Goal: Transaction & Acquisition: Purchase product/service

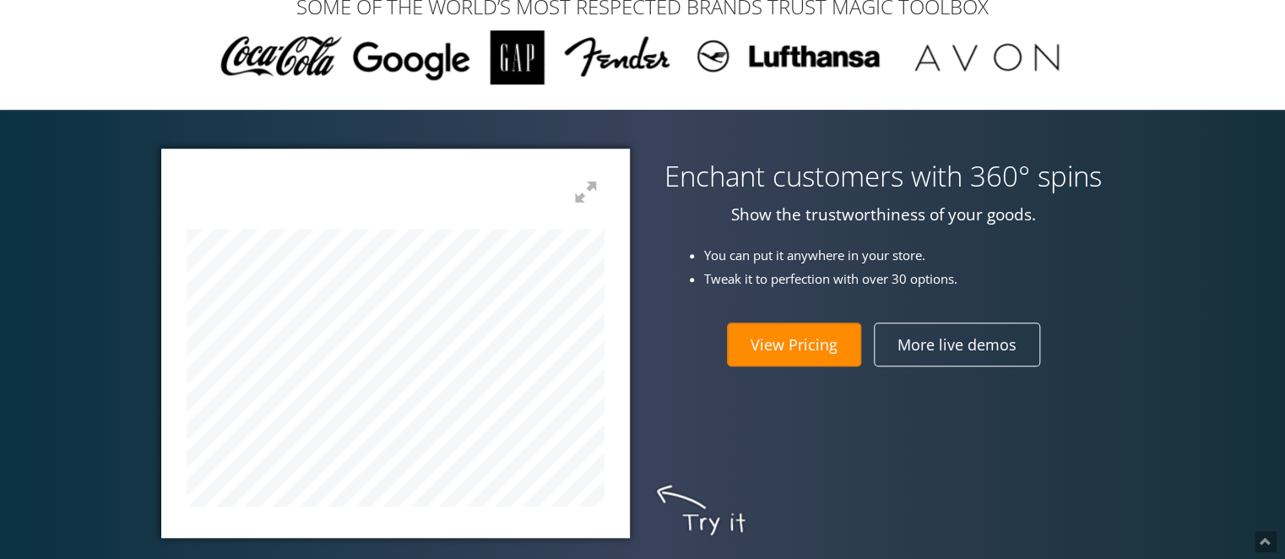
scroll to position [551, 0]
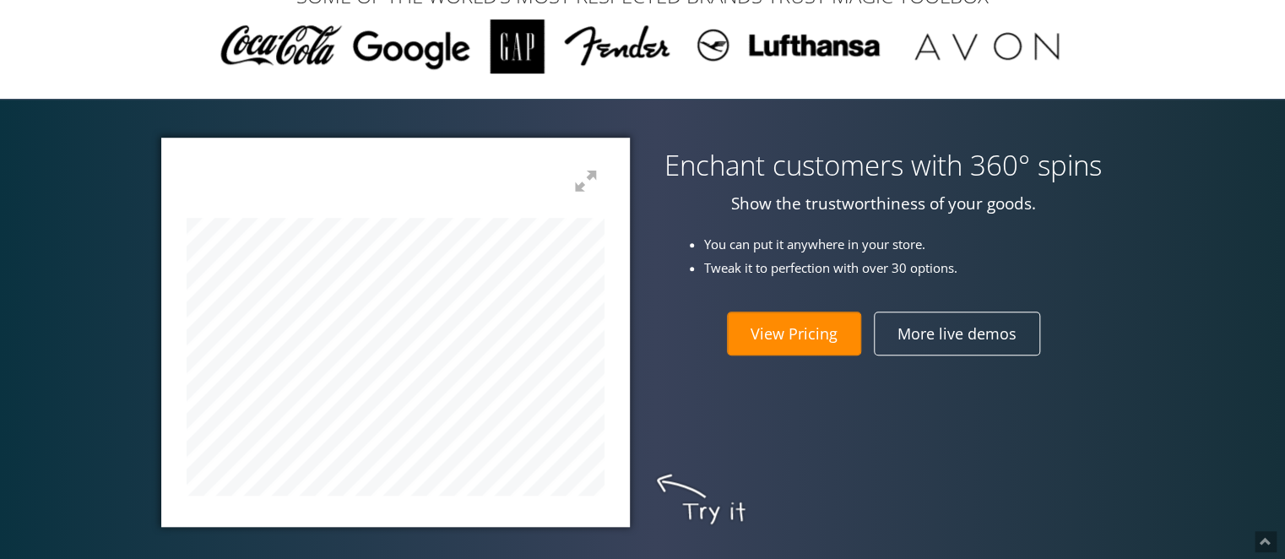
click at [816, 331] on link "View Pricing" at bounding box center [794, 334] width 134 height 44
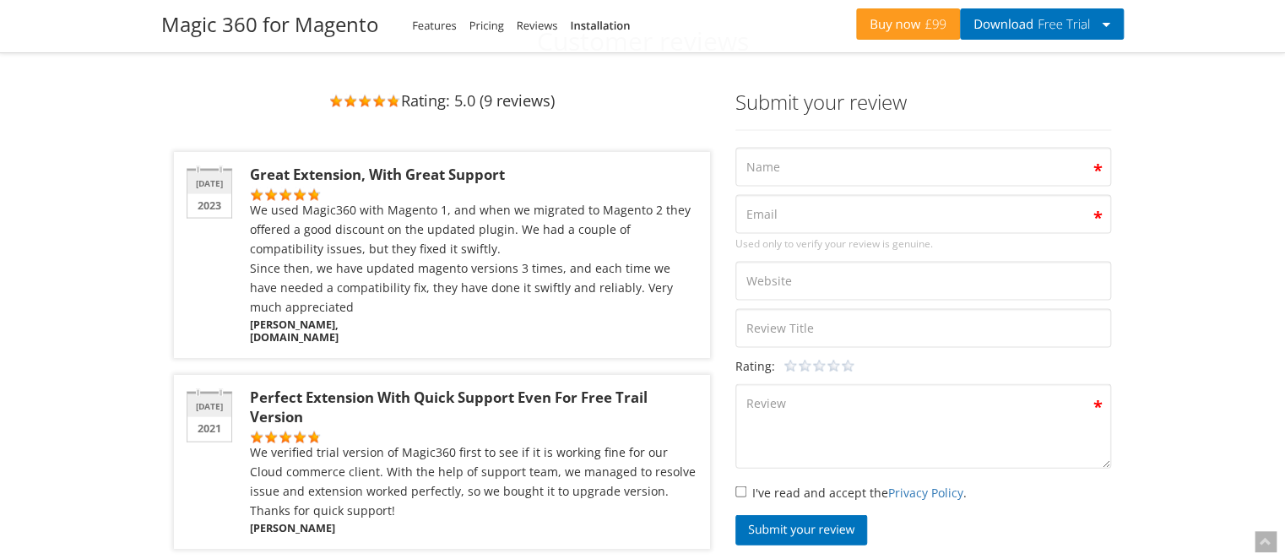
scroll to position [4788, 0]
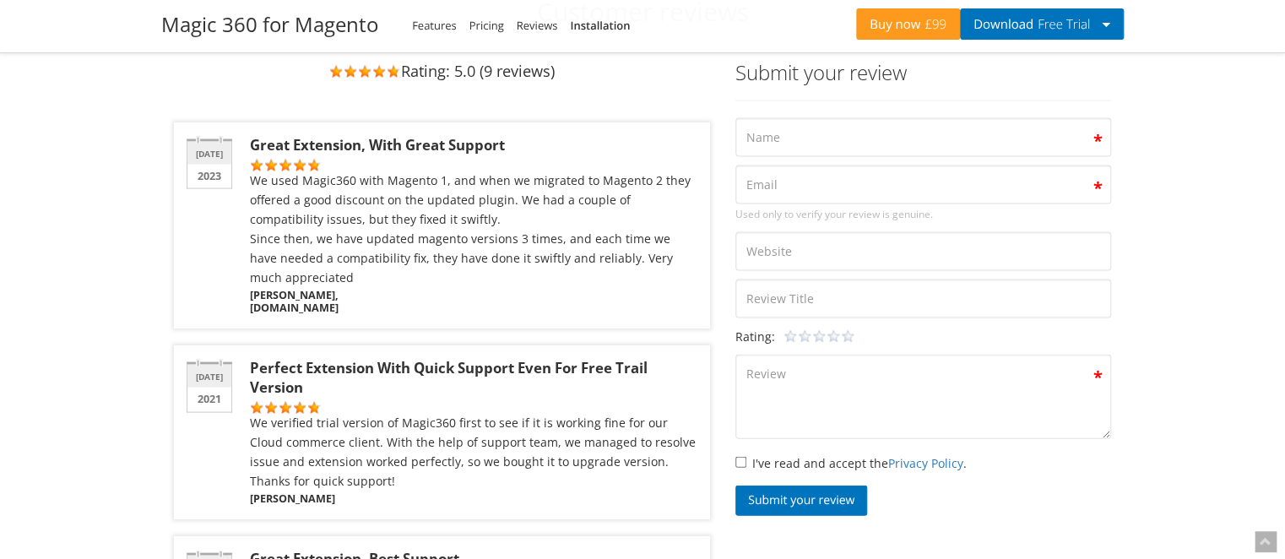
drag, startPoint x: 398, startPoint y: 112, endPoint x: 463, endPoint y: 97, distance: 66.8
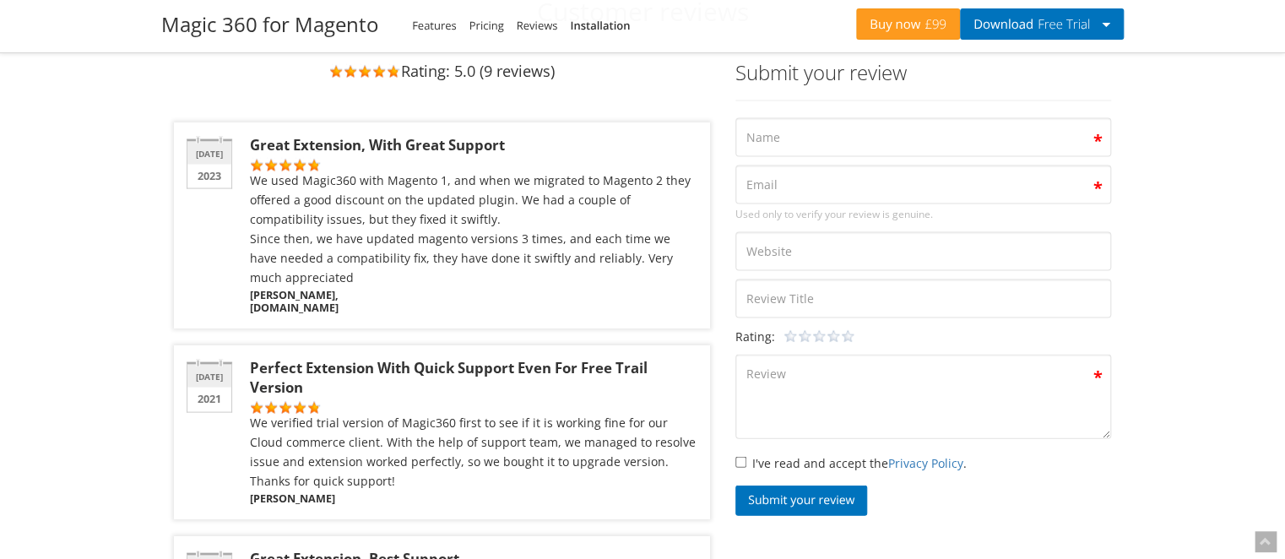
drag, startPoint x: 584, startPoint y: 69, endPoint x: 627, endPoint y: 70, distance: 42.2
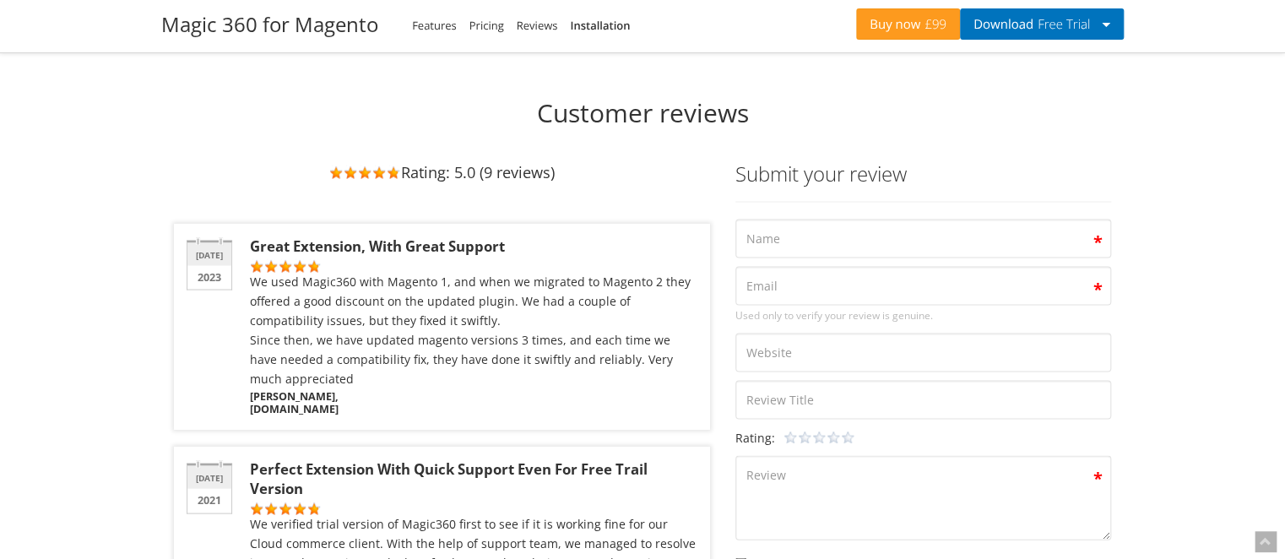
scroll to position [4705, 0]
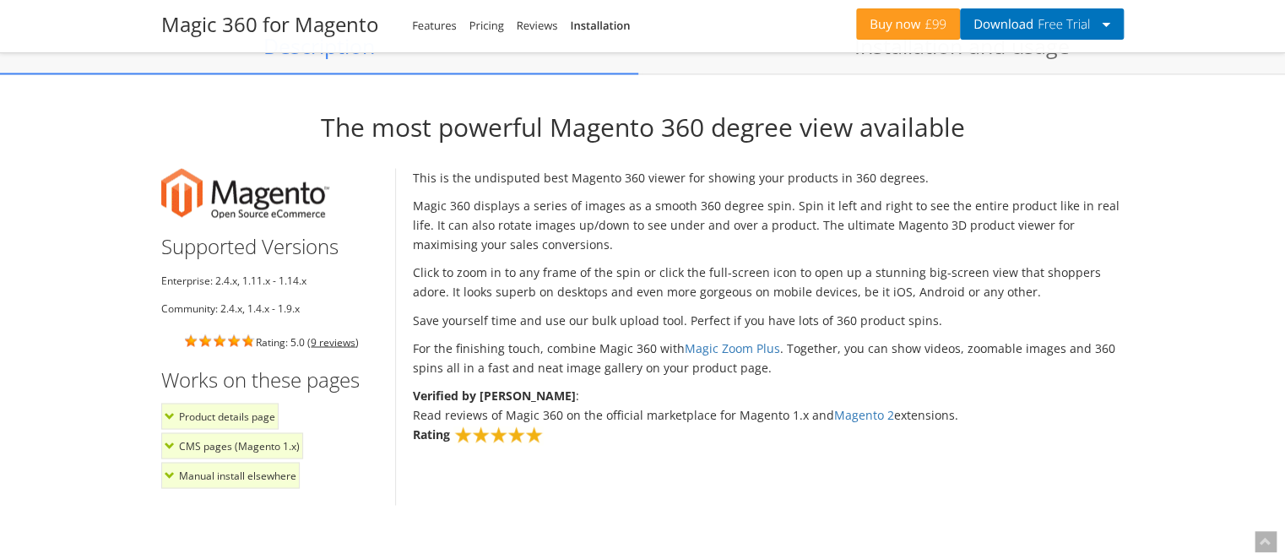
scroll to position [1296, 0]
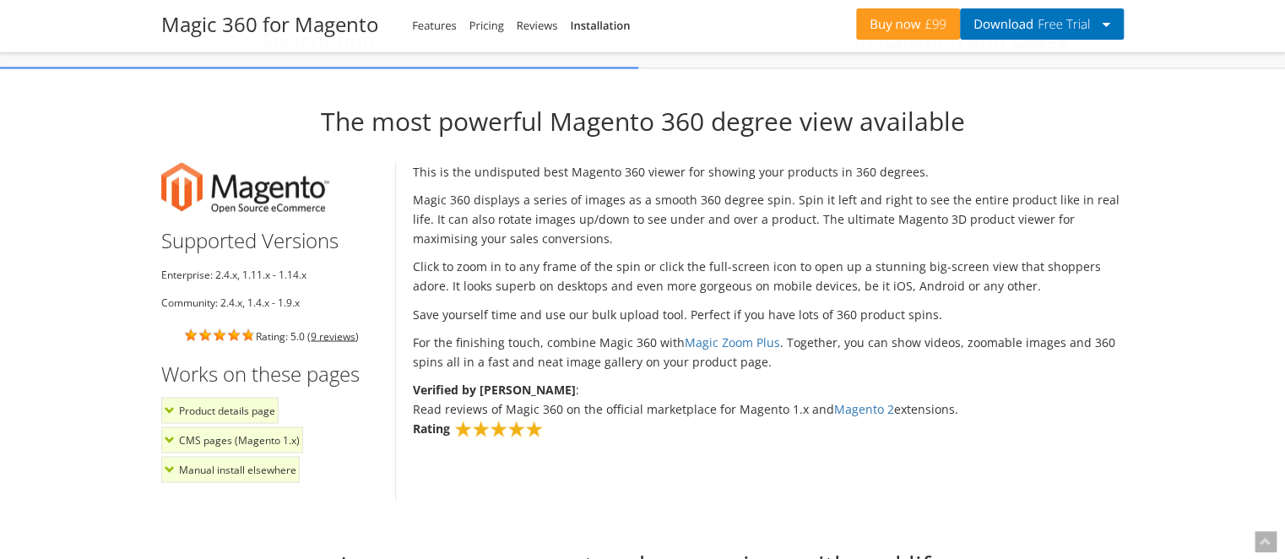
click at [222, 301] on li "Community: 2.4.x, 1.4.x - 1.9.x" at bounding box center [271, 302] width 221 height 19
click at [244, 306] on li "Community: 2.4.x, 1.4.x - 1.9.x" at bounding box center [271, 302] width 221 height 19
drag, startPoint x: 244, startPoint y: 306, endPoint x: 221, endPoint y: 300, distance: 23.6
click at [221, 300] on li "Community: 2.4.x, 1.4.x - 1.9.x" at bounding box center [271, 302] width 221 height 19
